Goal: Task Accomplishment & Management: Use online tool/utility

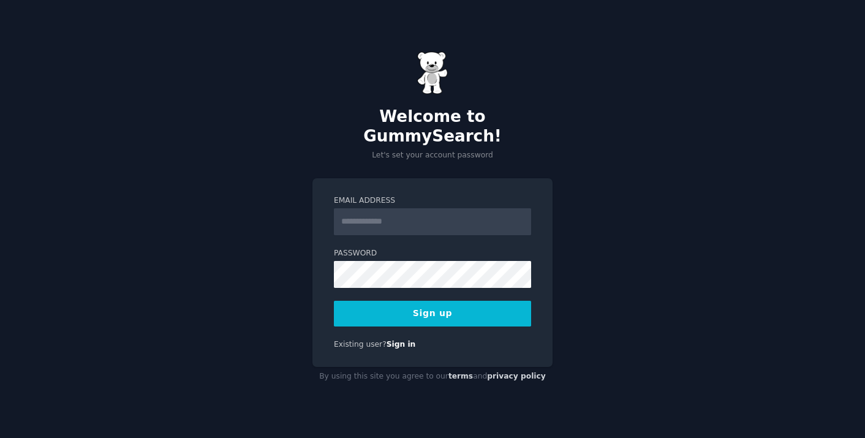
click at [404, 208] on input "Email Address" at bounding box center [432, 221] width 197 height 27
type input "**********"
click at [379, 301] on button "Sign up" at bounding box center [432, 314] width 197 height 26
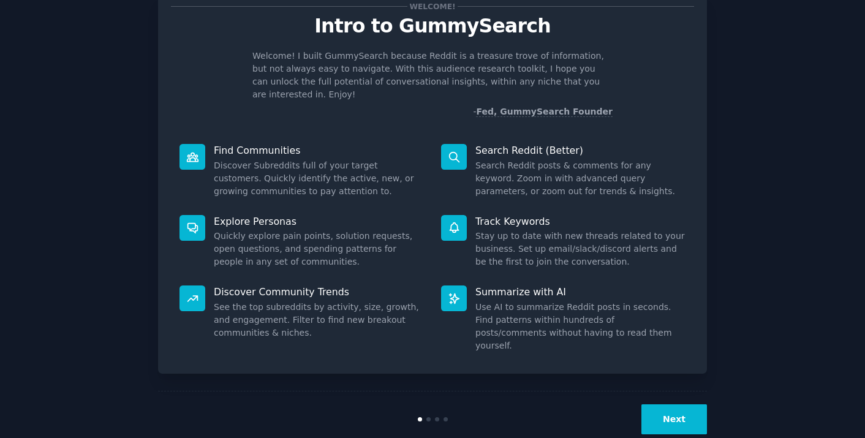
scroll to position [41, 0]
click at [696, 404] on button "Next" at bounding box center [674, 419] width 66 height 30
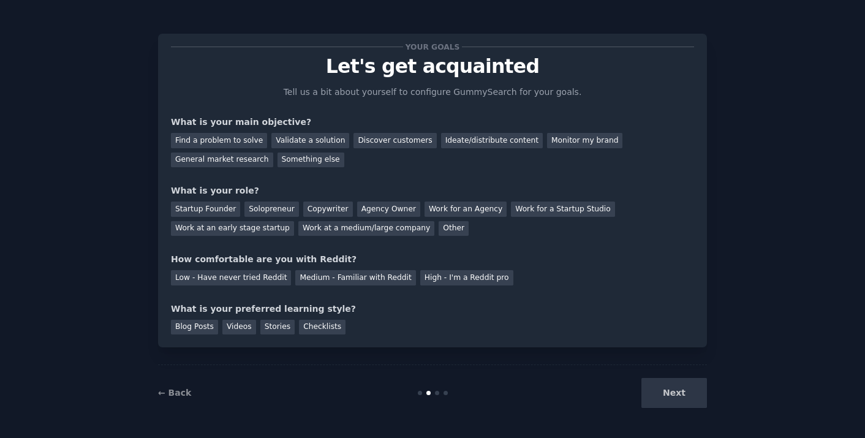
click at [695, 383] on div "Next" at bounding box center [615, 393] width 183 height 30
click at [695, 384] on div "Next" at bounding box center [615, 393] width 183 height 30
click at [690, 396] on div "Next" at bounding box center [615, 393] width 183 height 30
click at [681, 395] on div "Next" at bounding box center [615, 393] width 183 height 30
click at [677, 394] on div "Next" at bounding box center [615, 393] width 183 height 30
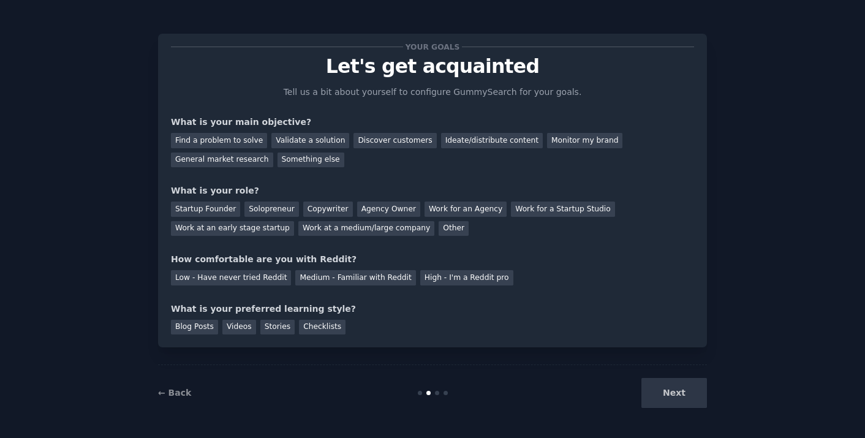
click at [668, 393] on div "Next" at bounding box center [615, 393] width 183 height 30
click at [669, 393] on div "Next" at bounding box center [615, 393] width 183 height 30
click at [314, 161] on div "Something else" at bounding box center [311, 160] width 67 height 15
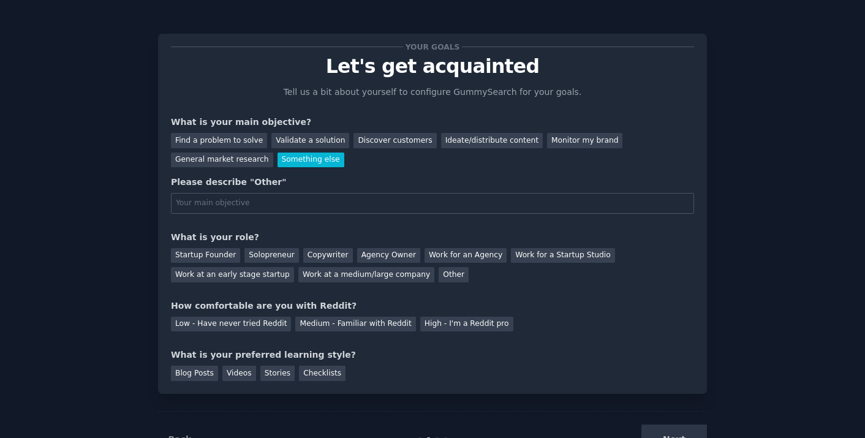
scroll to position [41, 0]
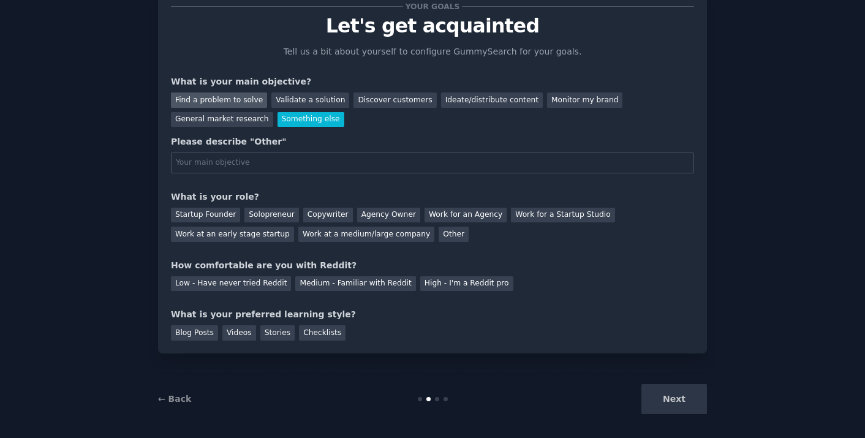
click at [210, 104] on div "Find a problem to solve" at bounding box center [219, 100] width 96 height 15
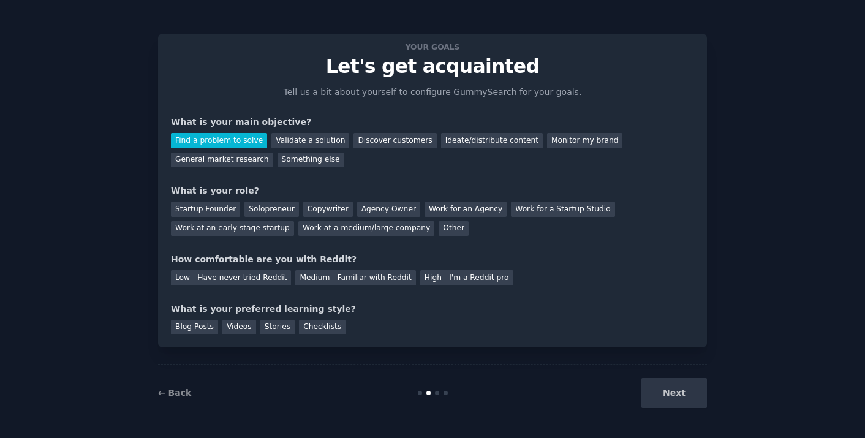
scroll to position [1, 0]
click at [376, 138] on div "Discover customers" at bounding box center [394, 140] width 83 height 15
click at [235, 140] on div "Find a problem to solve" at bounding box center [219, 140] width 96 height 15
click at [282, 207] on div "Solopreneur" at bounding box center [271, 209] width 54 height 15
click at [307, 274] on div "Medium - Familiar with Reddit" at bounding box center [355, 277] width 120 height 15
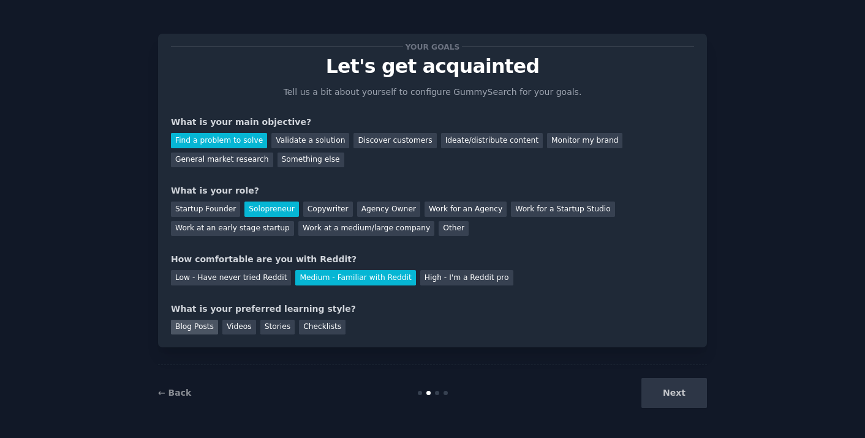
click at [199, 329] on div "Blog Posts" at bounding box center [194, 327] width 47 height 15
click at [663, 391] on button "Next" at bounding box center [674, 393] width 66 height 30
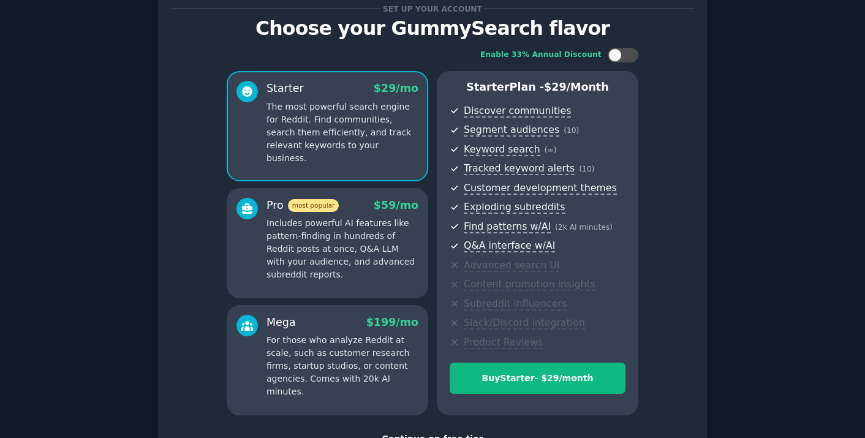
scroll to position [132, 0]
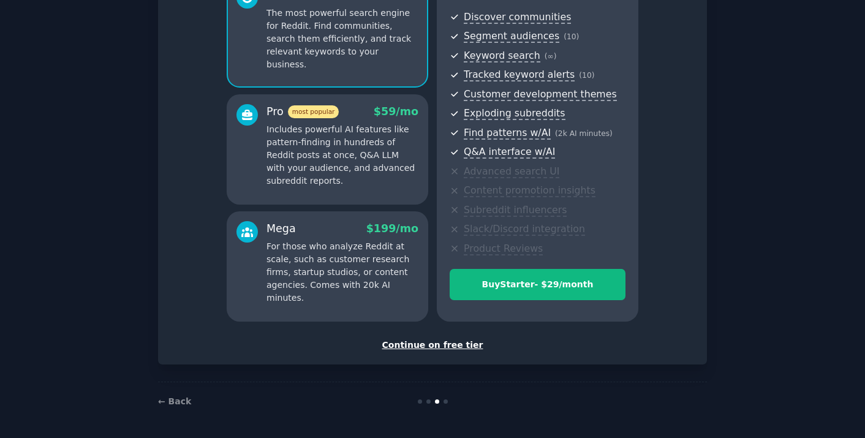
click at [423, 345] on div "Continue on free tier" at bounding box center [432, 345] width 523 height 13
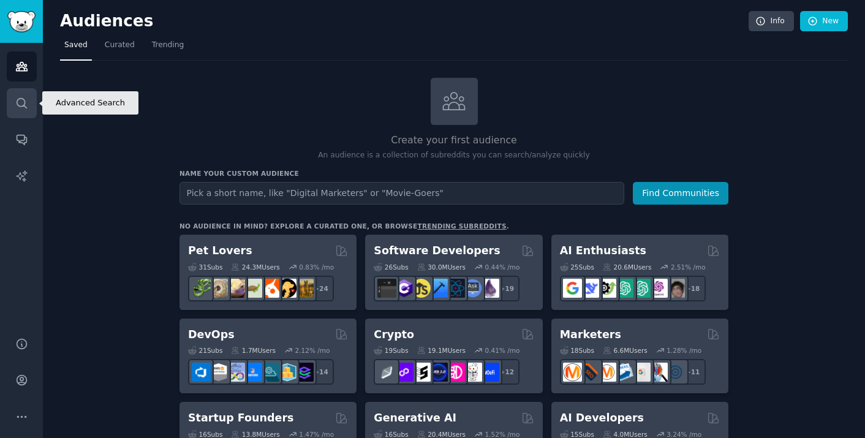
click at [15, 99] on icon "Sidebar" at bounding box center [21, 103] width 13 height 13
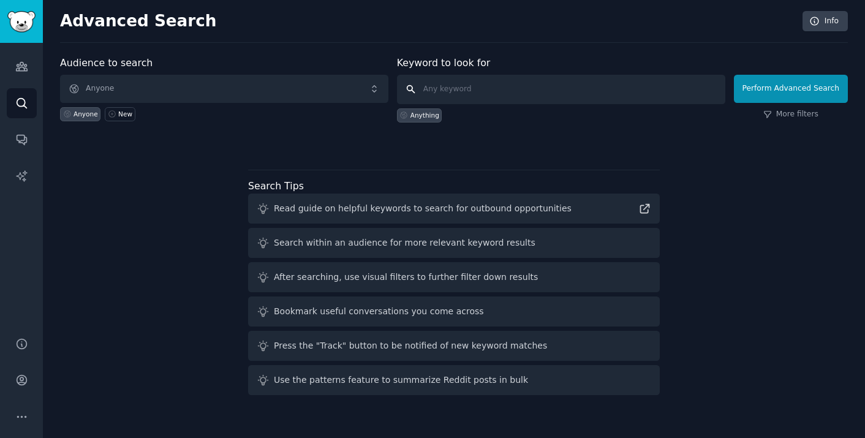
click at [546, 94] on input "text" at bounding box center [561, 89] width 328 height 29
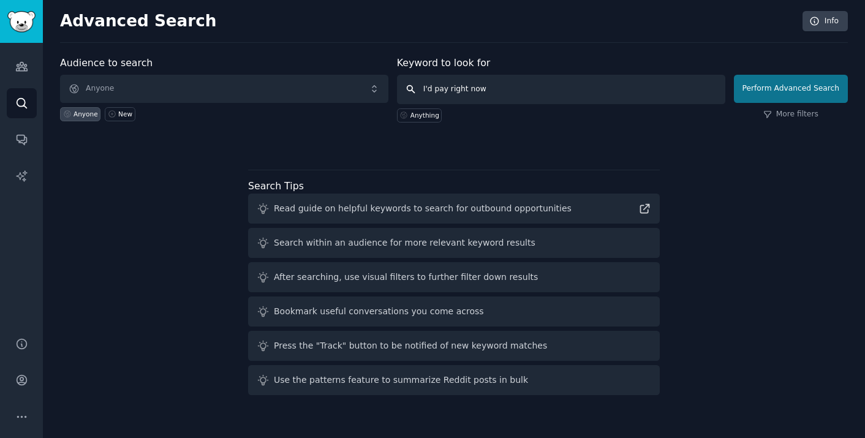
type input "I'd pay right now"
click at [758, 96] on button "Perform Advanced Search" at bounding box center [791, 89] width 114 height 28
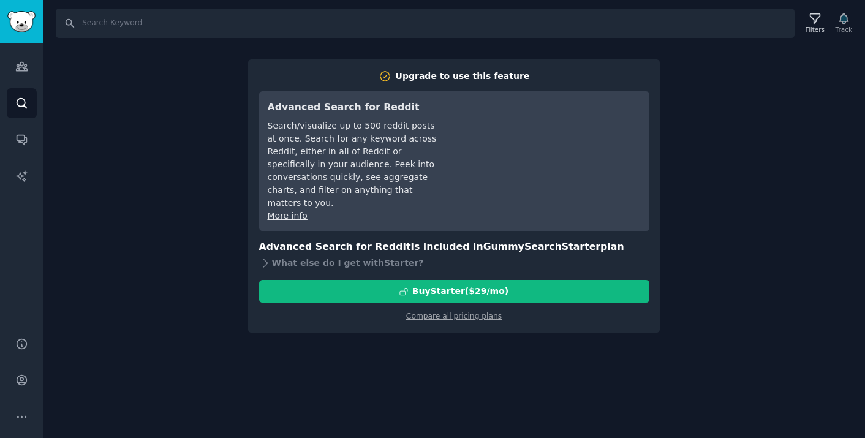
click at [37, 175] on div "Audiences Search Conversations AI Reports" at bounding box center [21, 182] width 43 height 279
click at [16, 183] on link "AI Reports" at bounding box center [22, 176] width 30 height 30
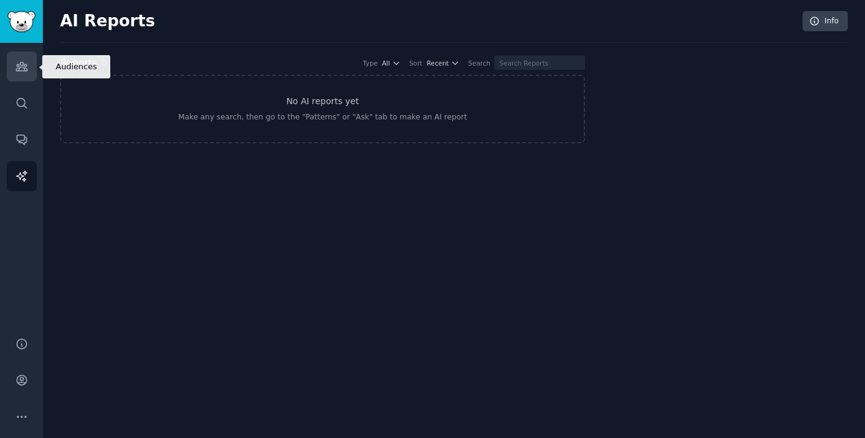
click at [31, 65] on link "Audiences" at bounding box center [22, 66] width 30 height 30
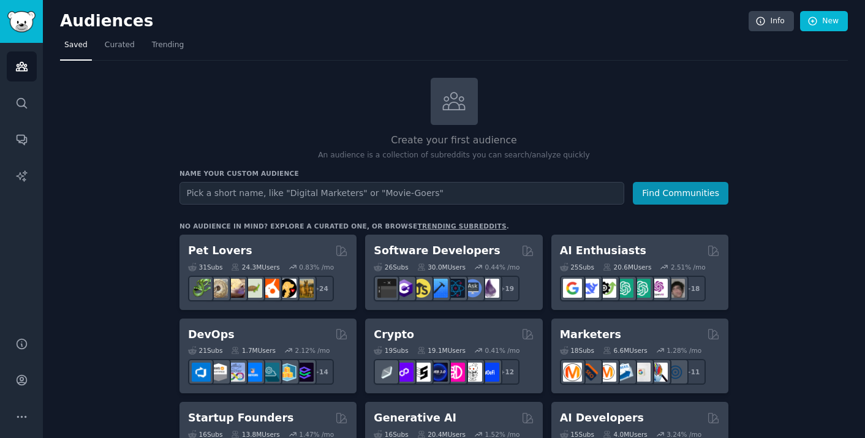
click at [145, 42] on nav "Saved Curated Trending" at bounding box center [454, 48] width 788 height 25
click at [174, 48] on span "Trending" at bounding box center [168, 45] width 32 height 11
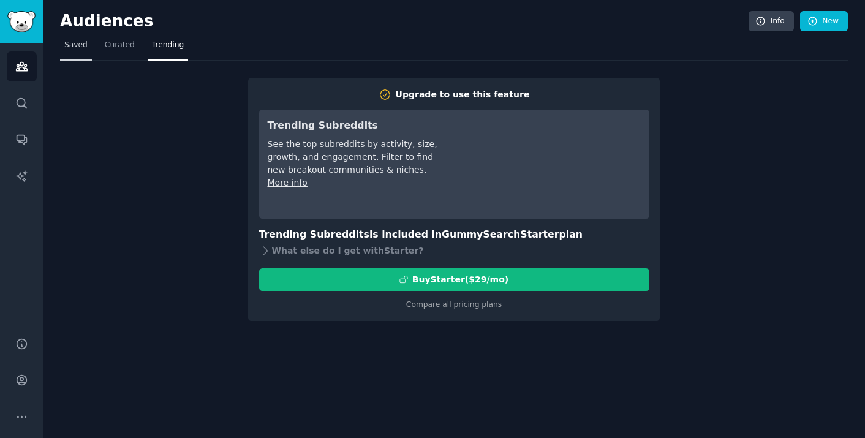
click at [82, 42] on span "Saved" at bounding box center [75, 45] width 23 height 11
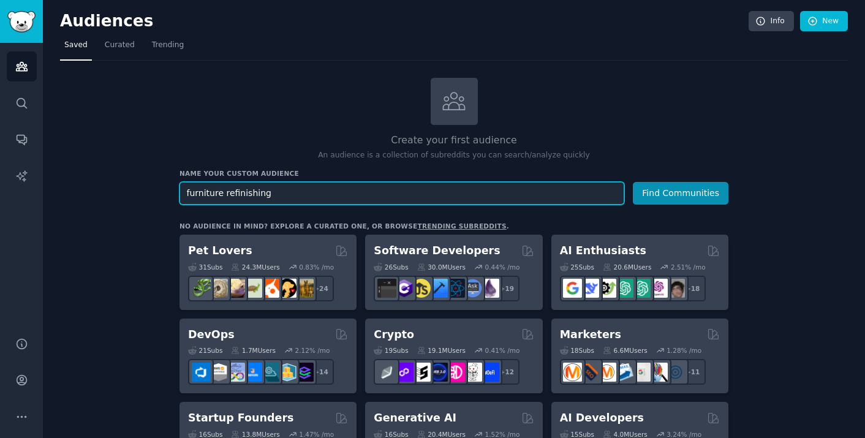
type input "furniture refinishing"
click at [633, 182] on button "Find Communities" at bounding box center [681, 193] width 96 height 23
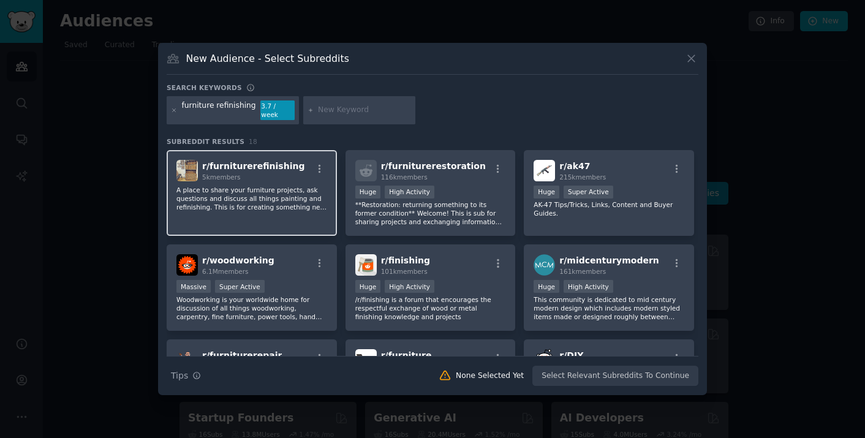
click at [289, 186] on p "A place to share your furniture projects, ask questions and discuss all things …" at bounding box center [251, 199] width 151 height 26
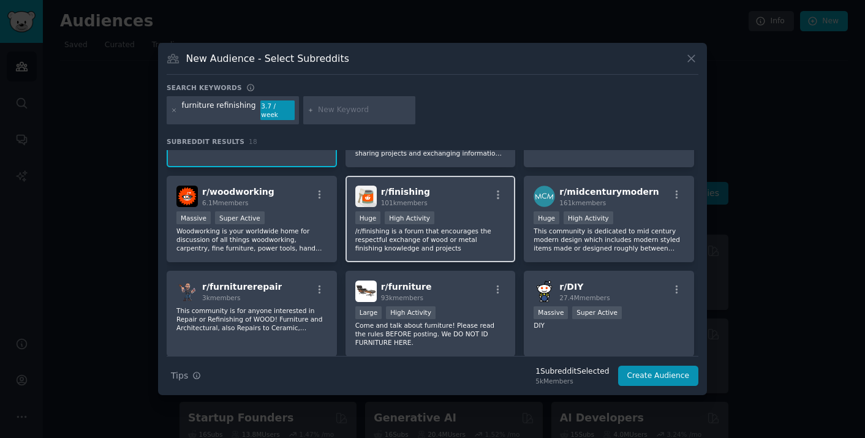
scroll to position [70, 0]
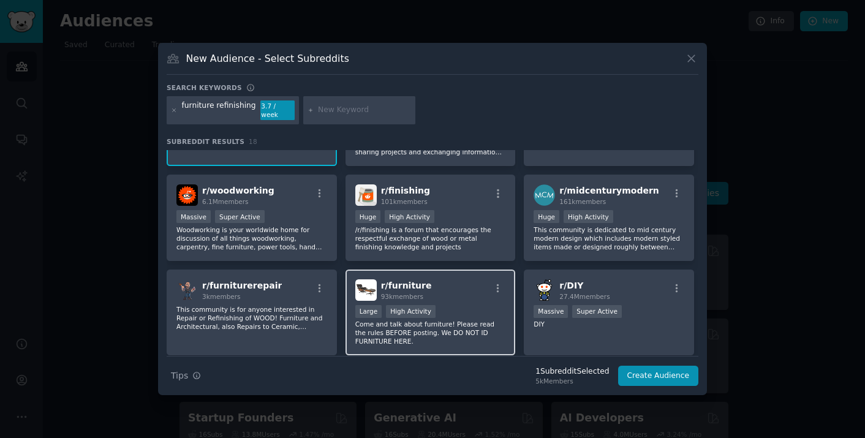
click at [459, 329] on p "Come and talk about furniture! Please read the rules BEFORE posting. We DO NOT …" at bounding box center [430, 333] width 151 height 26
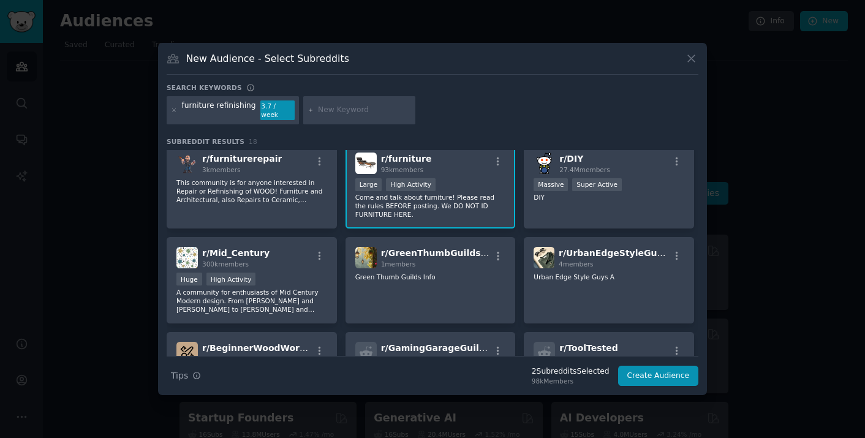
scroll to position [0, 0]
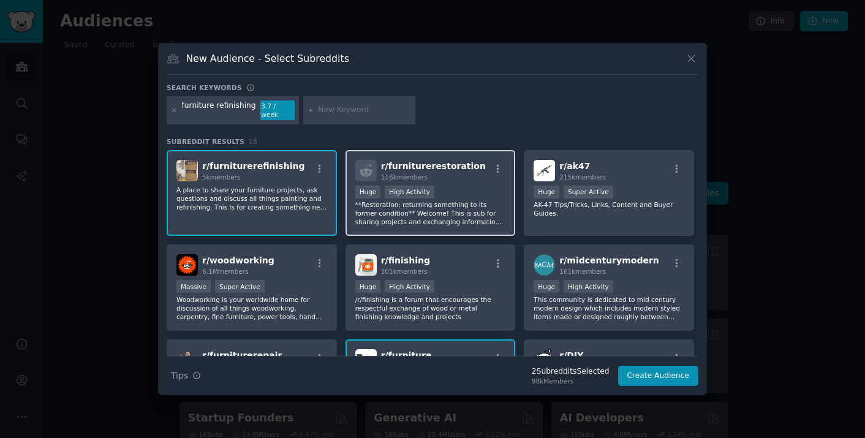
click at [464, 207] on p "**Restoration: returning something to its former condition** Welcome! This is s…" at bounding box center [430, 213] width 151 height 26
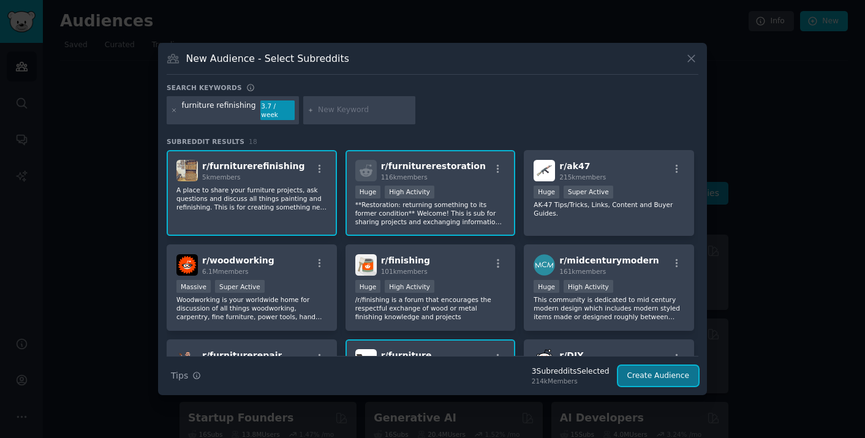
click at [632, 371] on button "Create Audience" at bounding box center [658, 376] width 81 height 21
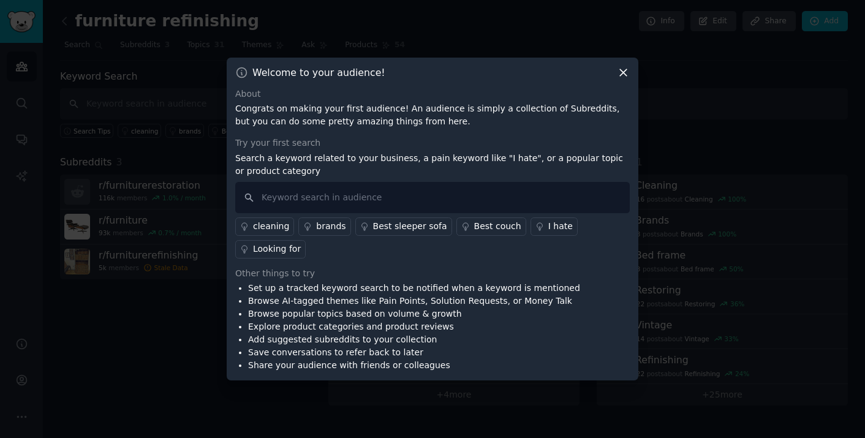
click at [632, 71] on div "Welcome to your audience! About Congrats on making your first audience! An audi…" at bounding box center [433, 219] width 412 height 323
click at [622, 73] on icon at bounding box center [623, 72] width 13 height 13
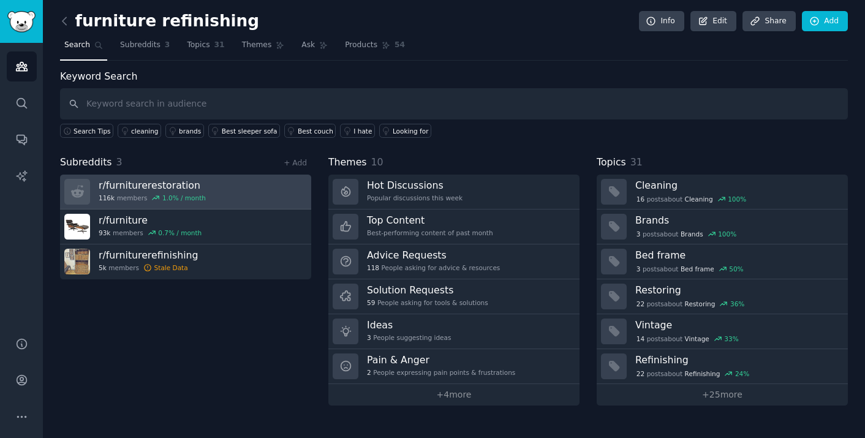
click at [244, 187] on link "r/ furniturerestoration 116k members 1.0 % / month" at bounding box center [185, 192] width 251 height 35
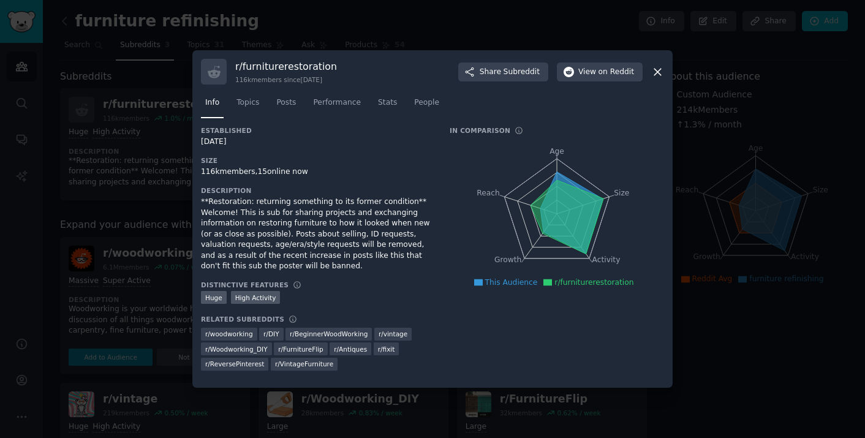
click at [657, 69] on icon at bounding box center [657, 72] width 13 height 13
